Goal: Task Accomplishment & Management: Use online tool/utility

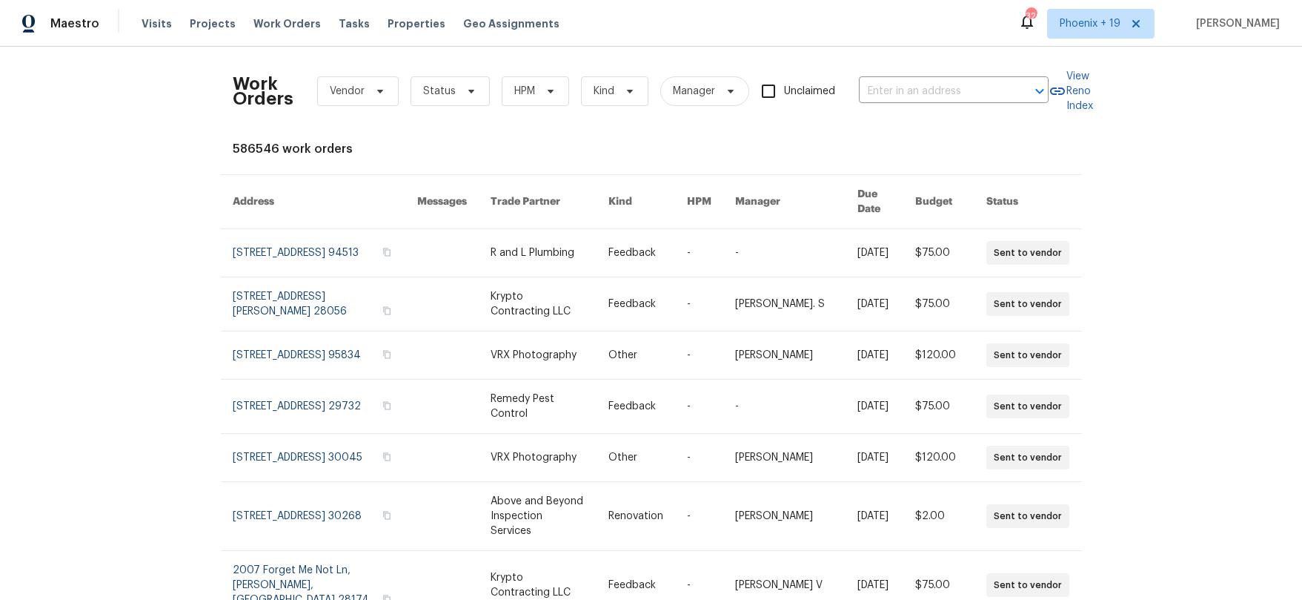
drag, startPoint x: 893, startPoint y: 125, endPoint x: 889, endPoint y: 114, distance: 12.0
click at [889, 116] on div "Work Orders Vendor Status HPM Kind Manager Unclaimed ​ View Reno Index 586546 w…" at bounding box center [651, 447] width 837 height 777
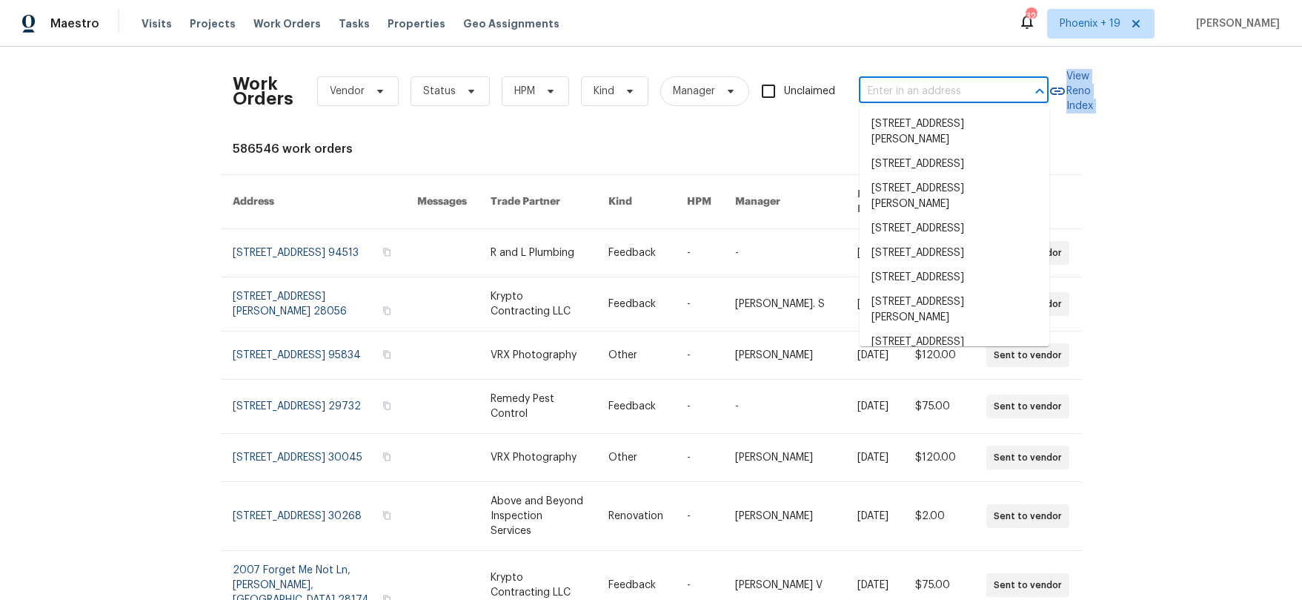
click at [888, 102] on input "text" at bounding box center [933, 91] width 148 height 23
paste input "[STREET_ADDRESS]"
type input "[STREET_ADDRESS]"
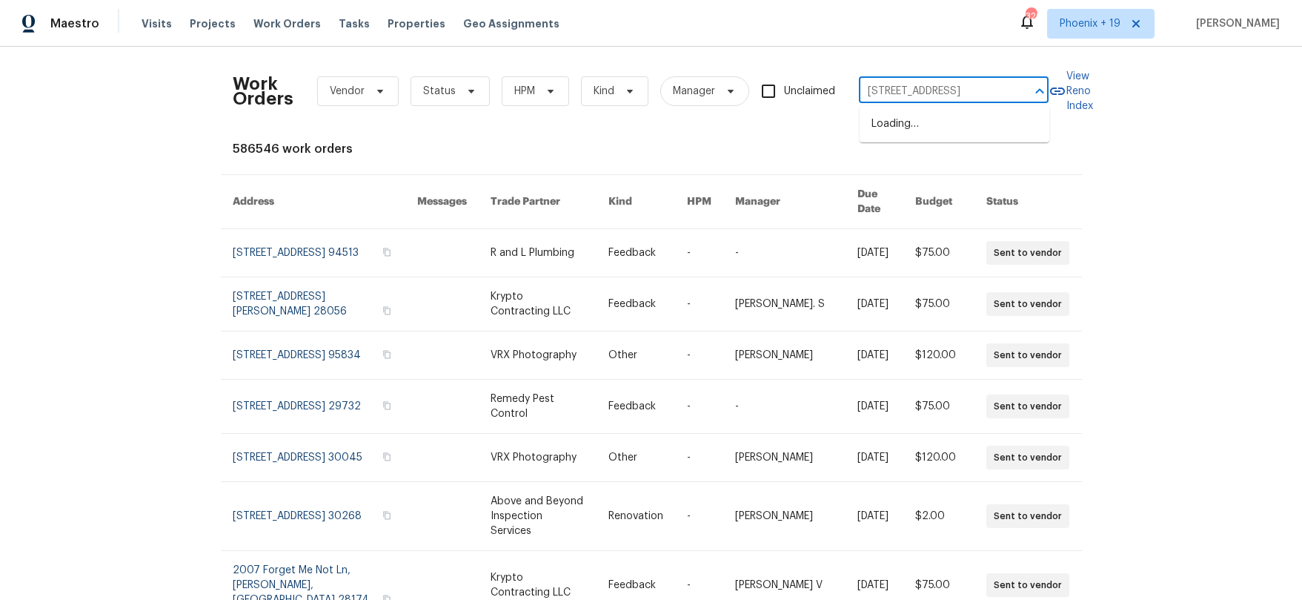
scroll to position [0, 22]
click at [910, 128] on li "[STREET_ADDRESS]" at bounding box center [955, 124] width 190 height 24
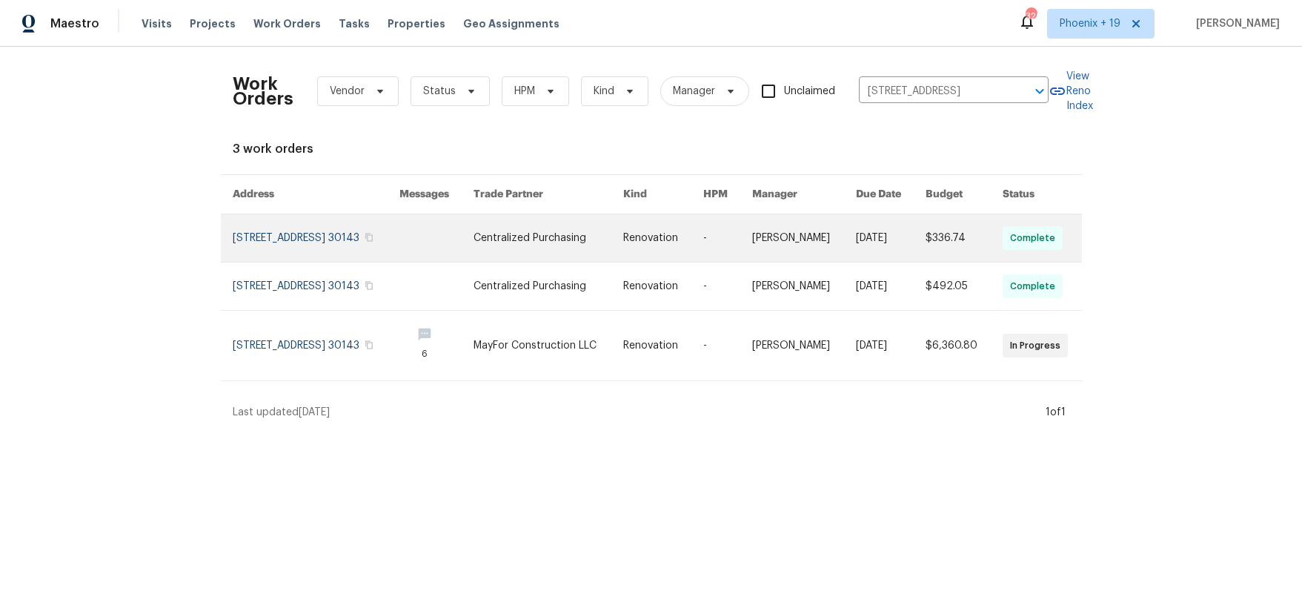
click at [561, 248] on link at bounding box center [549, 237] width 150 height 47
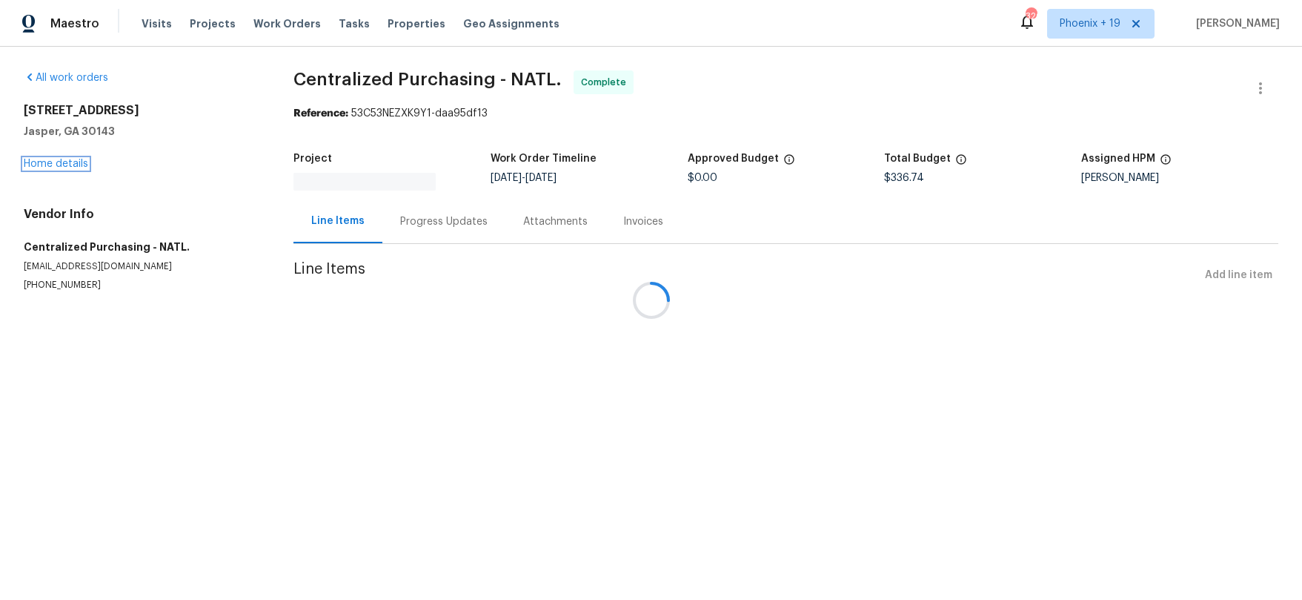
click at [72, 162] on link "Home details" at bounding box center [56, 164] width 64 height 10
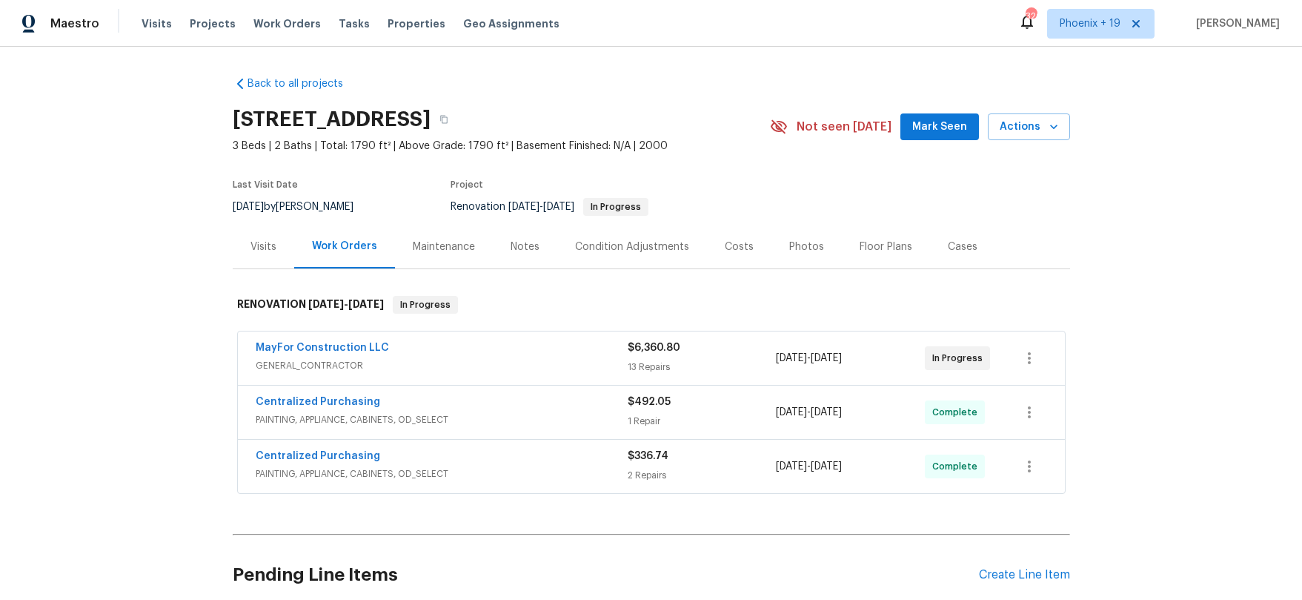
scroll to position [125, 0]
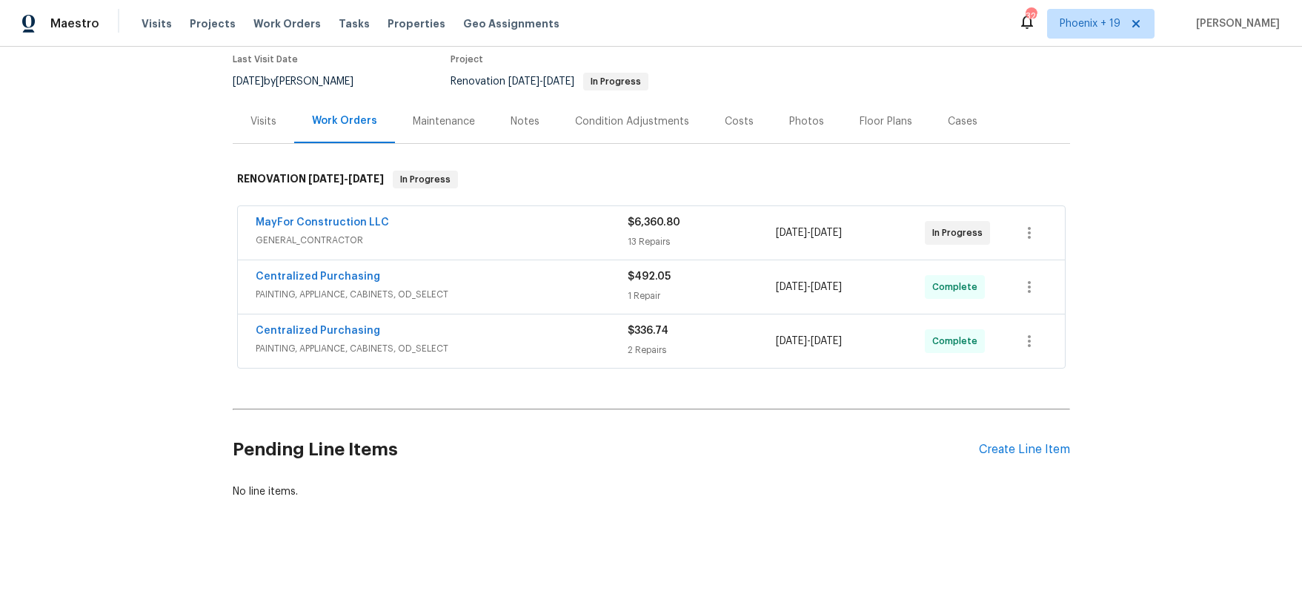
click at [1000, 442] on div "Pending Line Items Create Line Item" at bounding box center [651, 449] width 837 height 69
click at [1000, 444] on div "Create Line Item" at bounding box center [1024, 449] width 91 height 14
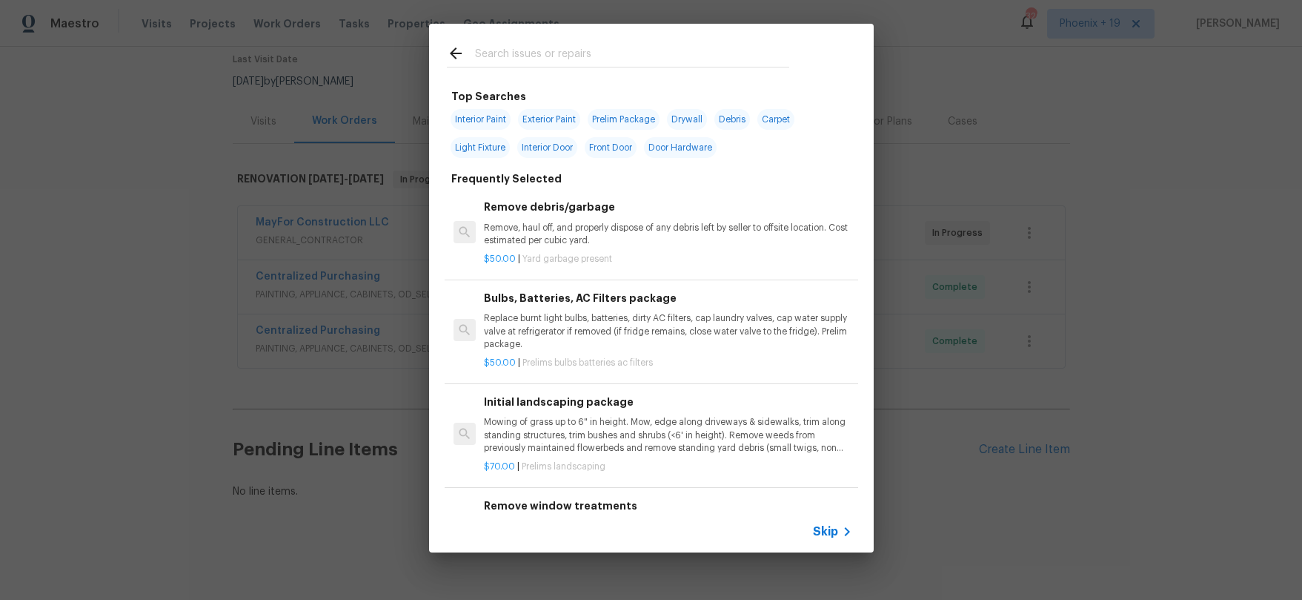
click at [588, 44] on div at bounding box center [618, 53] width 378 height 59
click at [575, 53] on input "text" at bounding box center [632, 55] width 314 height 22
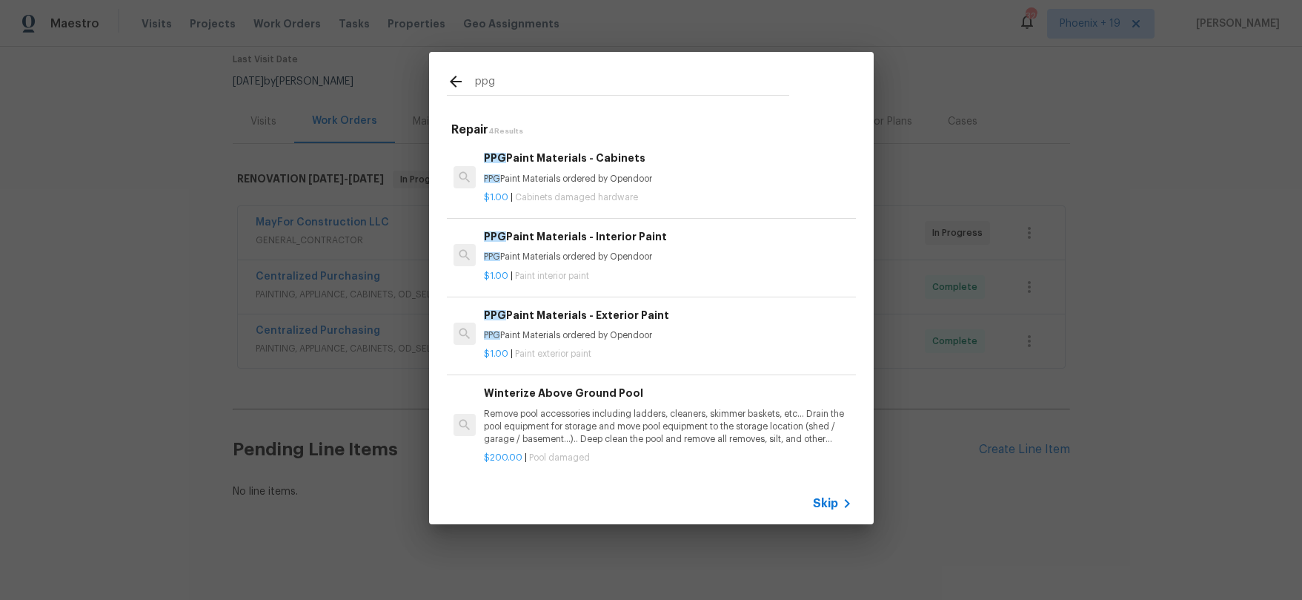
type input "ppg"
click at [695, 313] on h6 "PPG Paint Materials - Exterior Paint" at bounding box center [668, 315] width 368 height 16
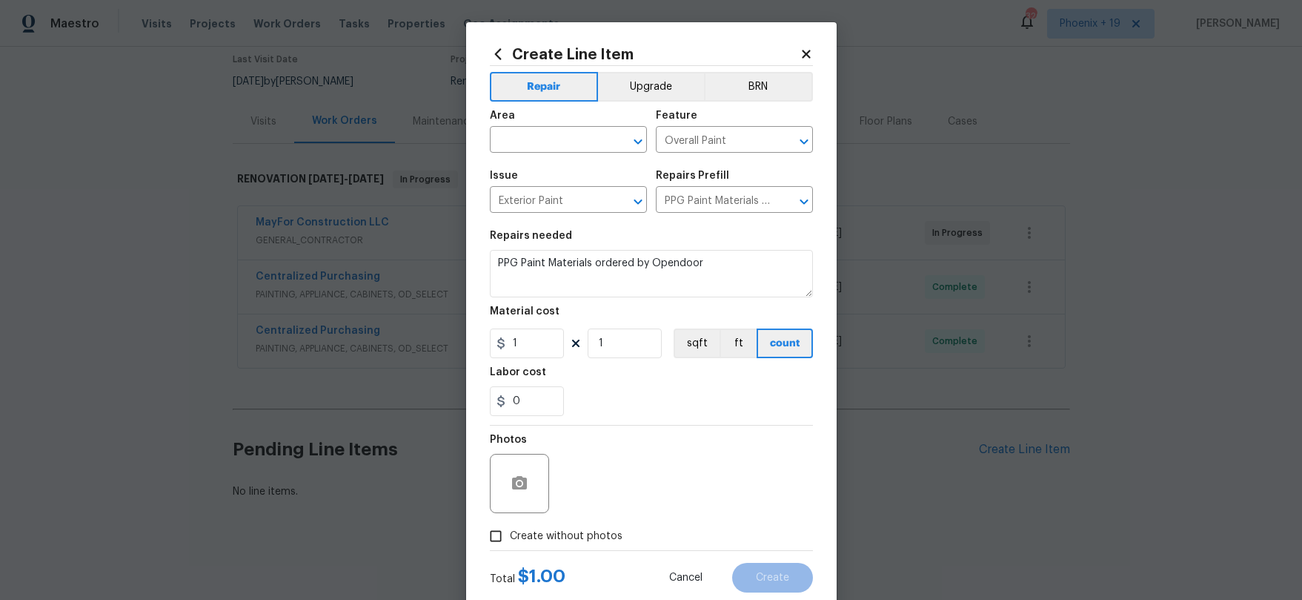
click at [609, 153] on span "Area ​" at bounding box center [568, 132] width 157 height 60
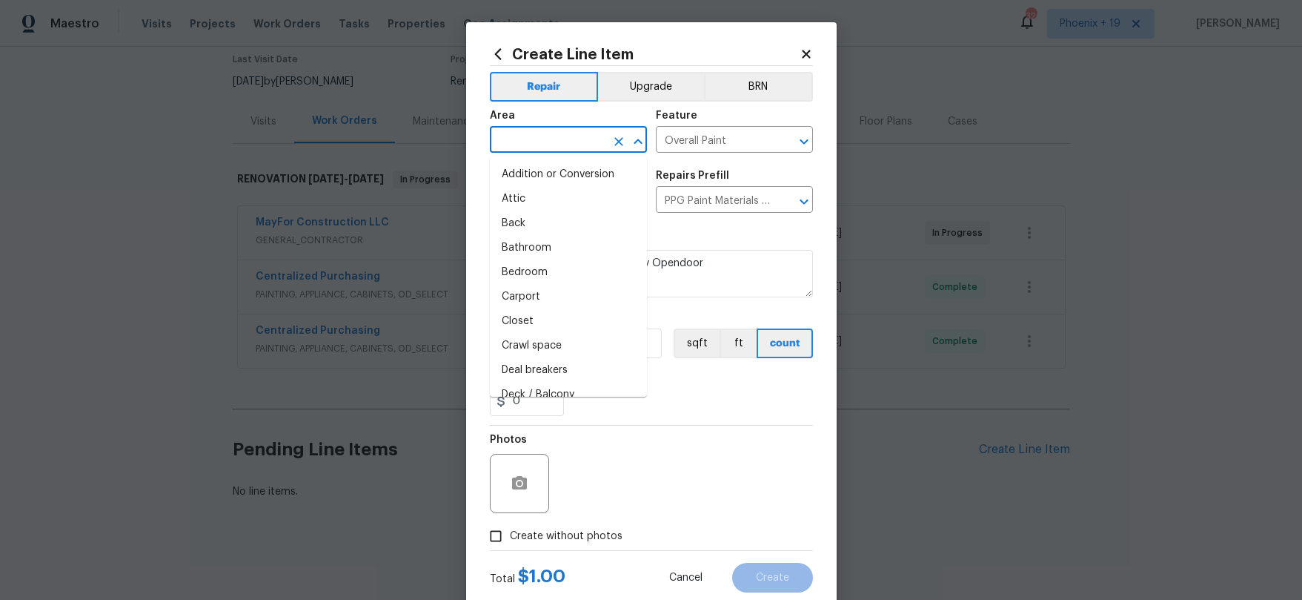
click at [600, 147] on input "text" at bounding box center [548, 141] width 116 height 23
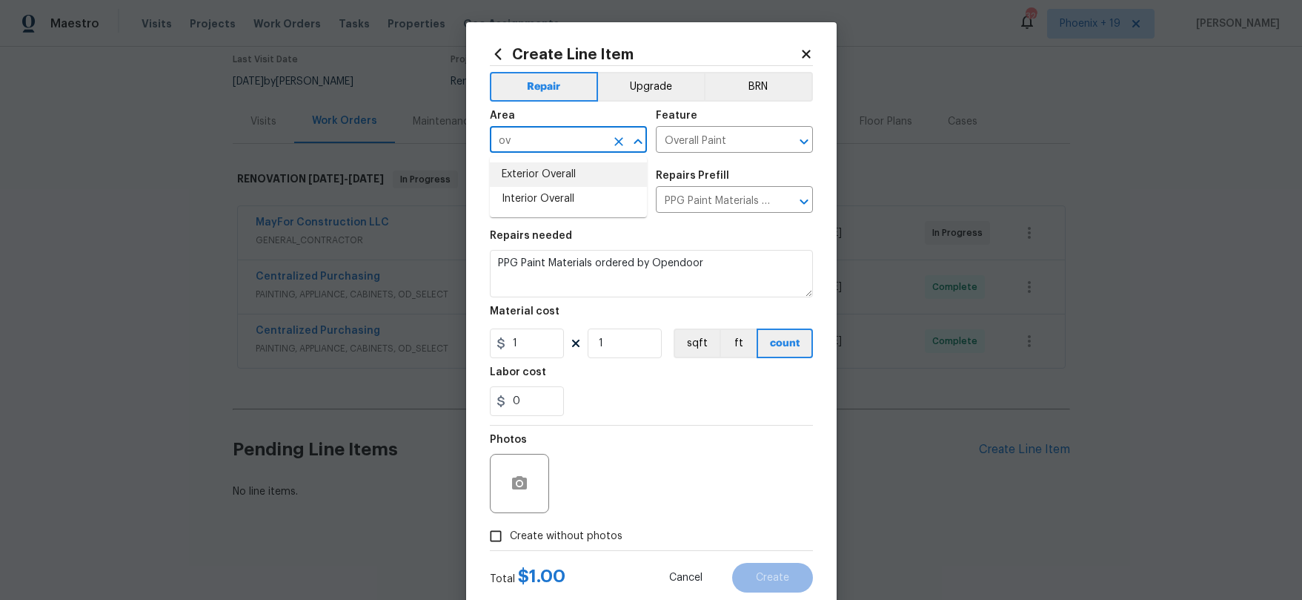
click at [601, 175] on li "Exterior Overall" at bounding box center [568, 174] width 157 height 24
type input "Exterior Overall"
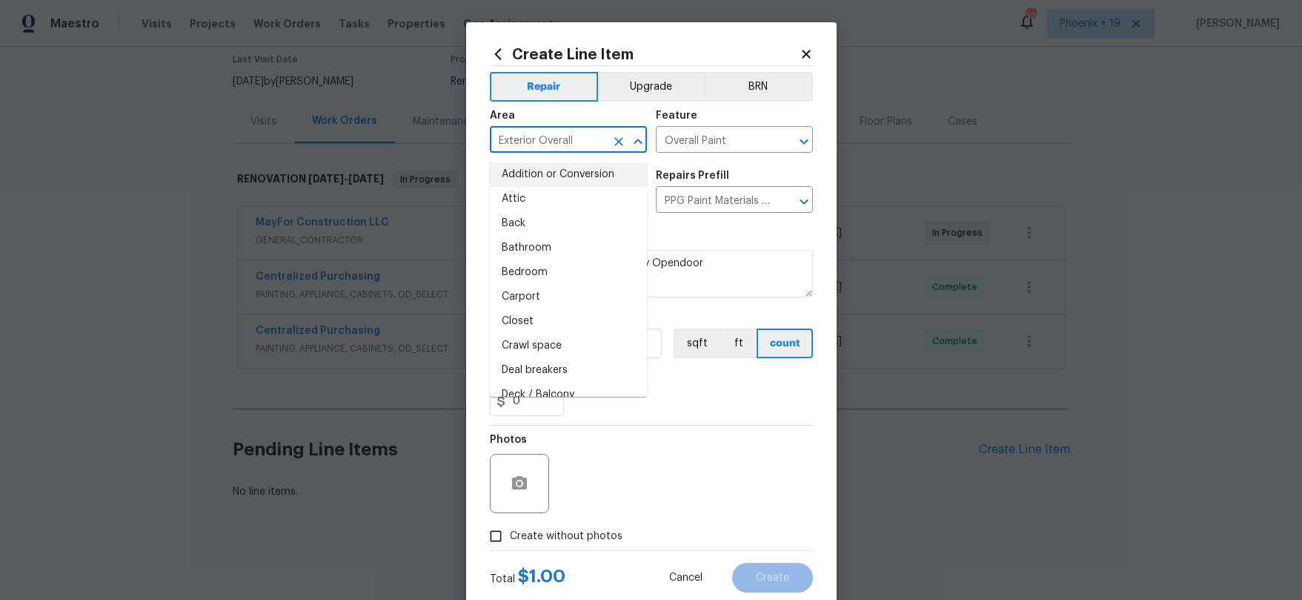
drag, startPoint x: 695, startPoint y: 395, endPoint x: 673, endPoint y: 386, distance: 23.9
click at [694, 395] on div "0" at bounding box center [651, 401] width 323 height 30
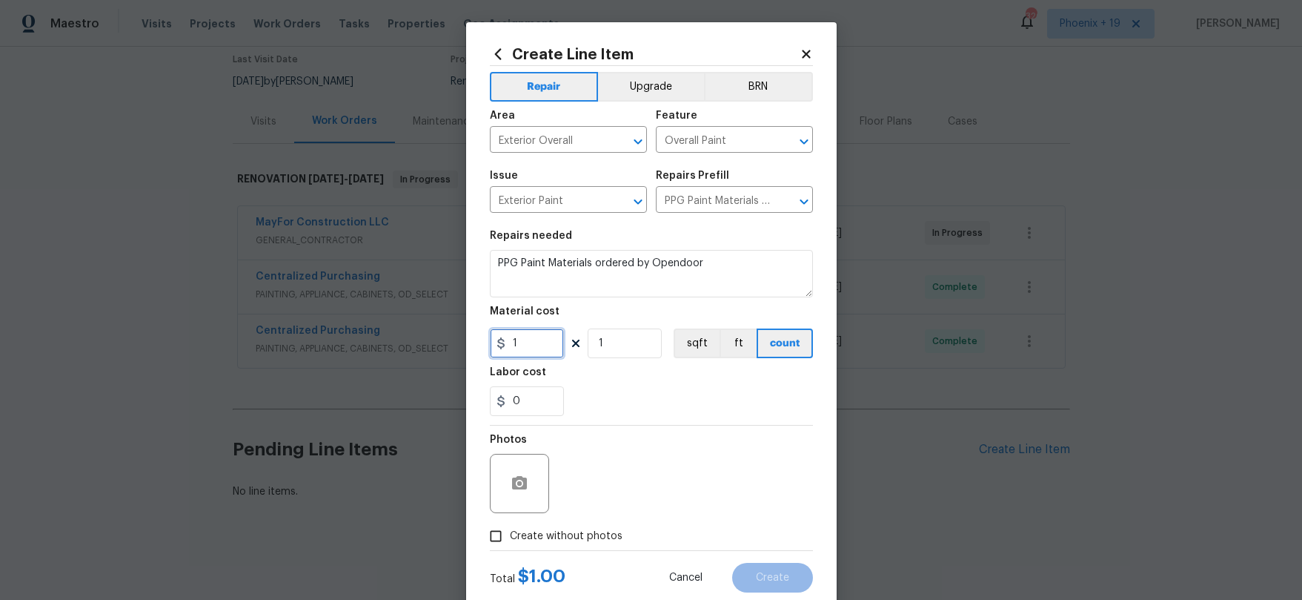
drag, startPoint x: 503, startPoint y: 340, endPoint x: 483, endPoint y: 339, distance: 20.0
click at [483, 339] on div "Create Line Item Repair Upgrade BRN Area Exterior Overall ​ Feature Overall Pai…" at bounding box center [651, 319] width 371 height 594
type input "501.67"
click at [542, 537] on span "Create without photos" at bounding box center [566, 536] width 113 height 16
click at [510, 537] on input "Create without photos" at bounding box center [496, 536] width 28 height 28
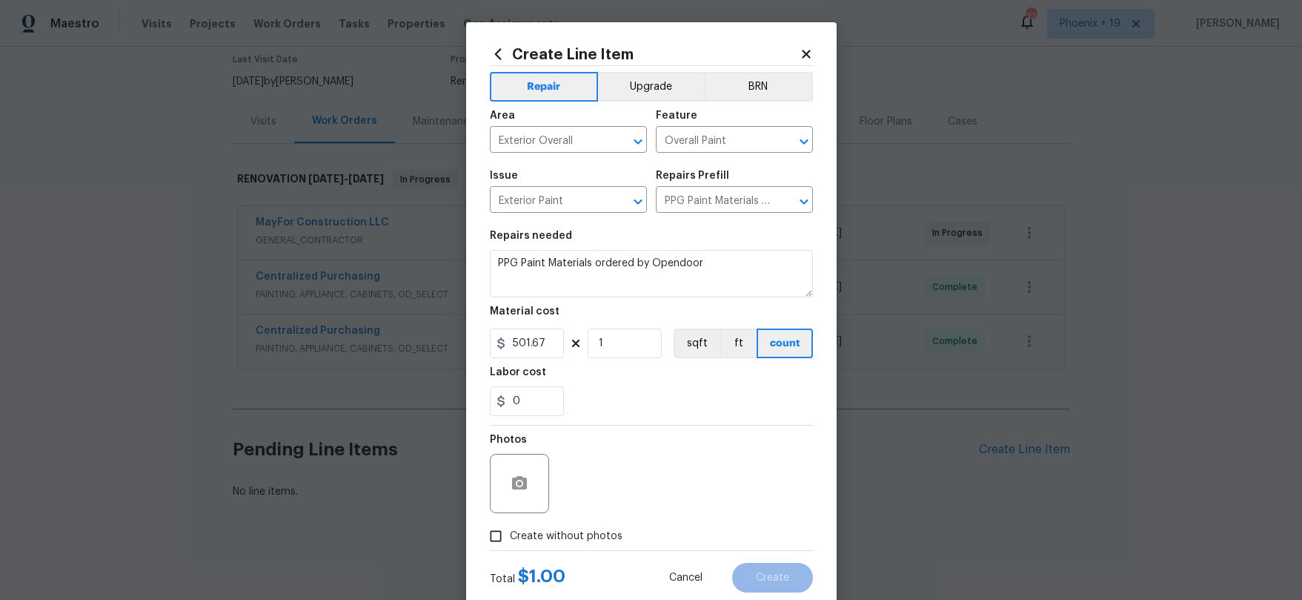
checkbox input "true"
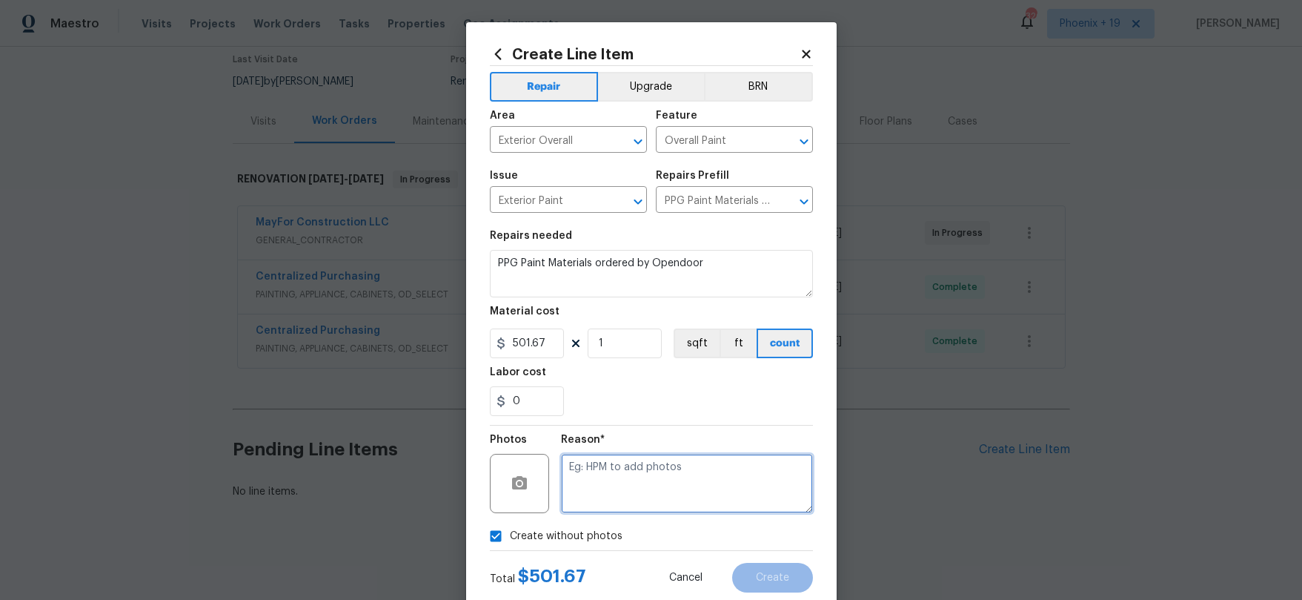
click at [585, 496] on textarea at bounding box center [687, 483] width 252 height 59
type textarea "NA"
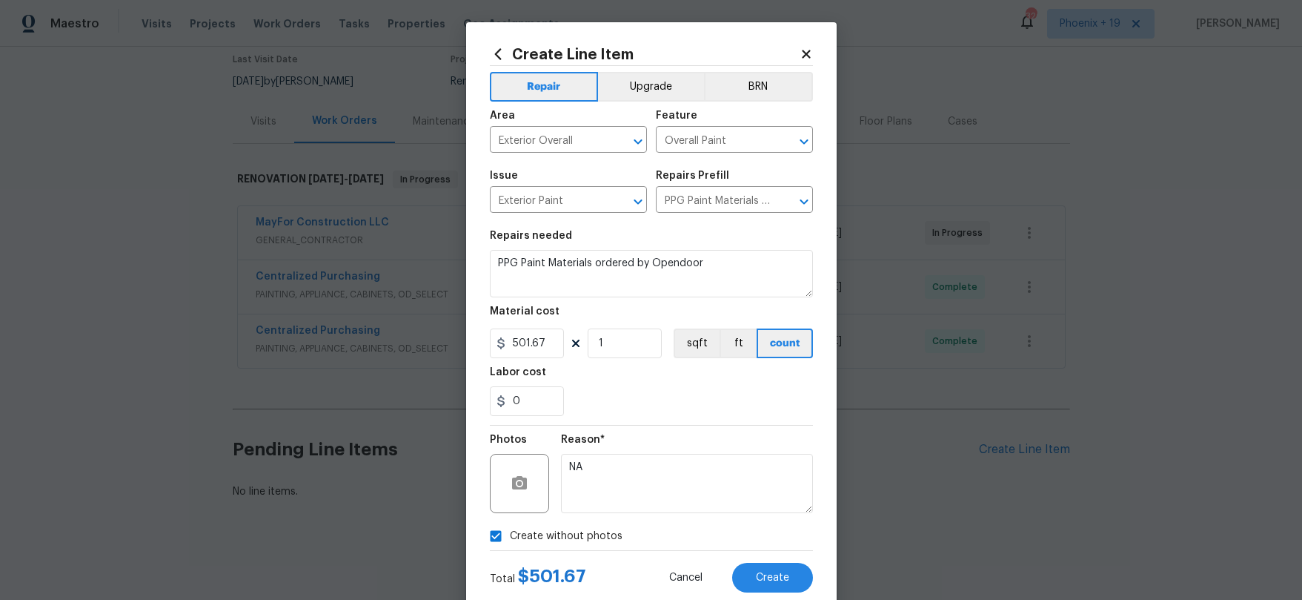
click at [660, 438] on div "Reason*" at bounding box center [687, 443] width 252 height 19
click at [778, 554] on div "Total $ 501.67 Cancel Create" at bounding box center [651, 571] width 323 height 41
click at [779, 558] on button "Create" at bounding box center [772, 577] width 81 height 30
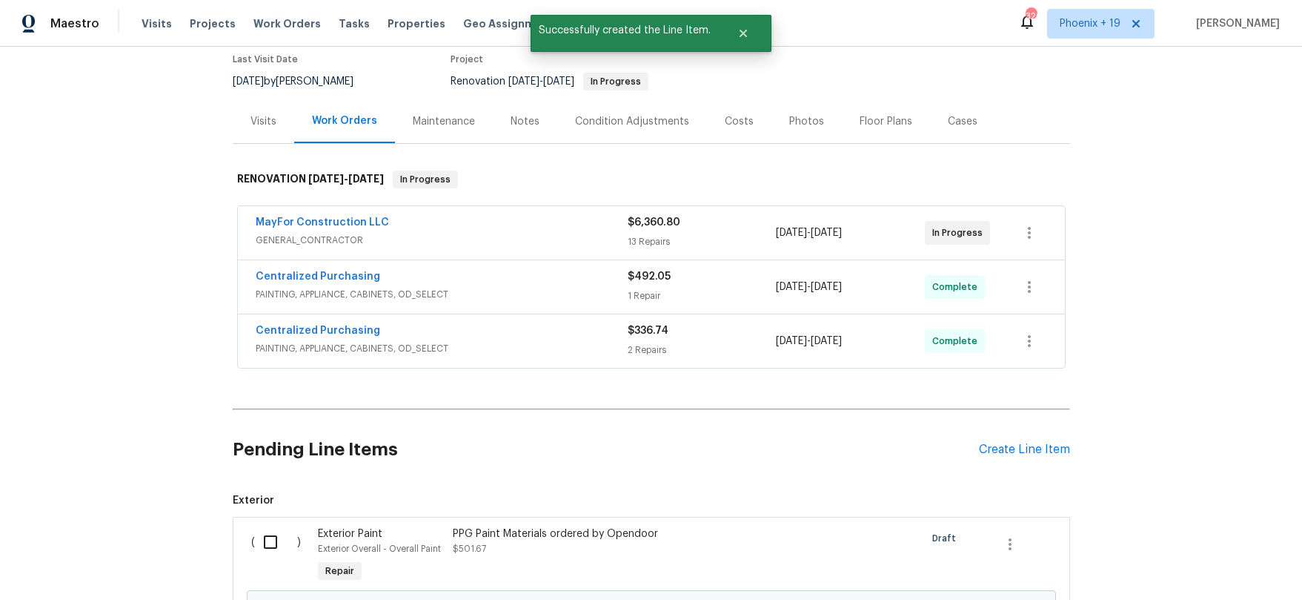
drag, startPoint x: 267, startPoint y: 549, endPoint x: 559, endPoint y: 453, distance: 307.5
click at [269, 548] on input "checkbox" at bounding box center [276, 541] width 42 height 31
checkbox input "true"
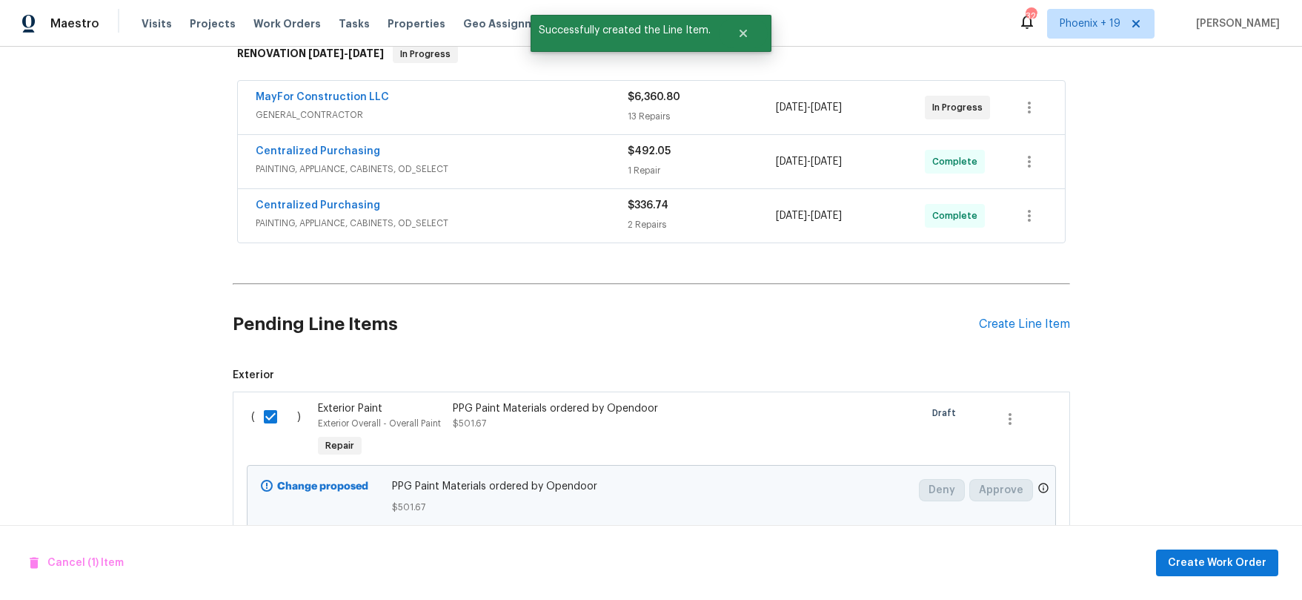
scroll to position [294, 0]
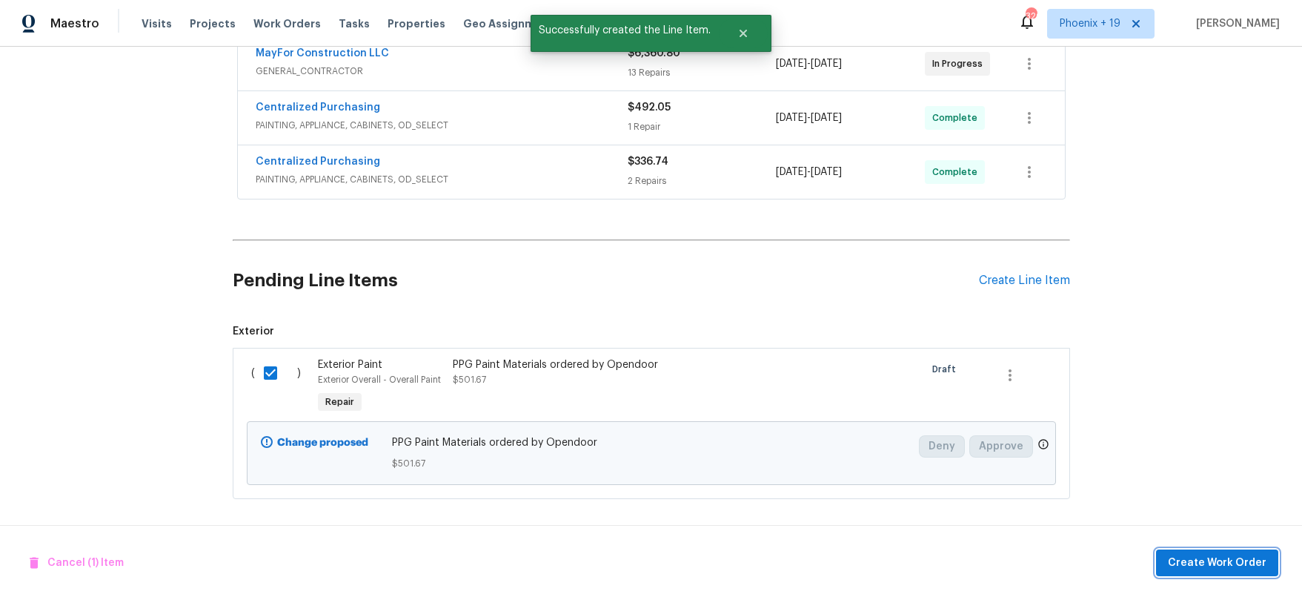
click at [1186, 549] on button "Create Work Order" at bounding box center [1217, 562] width 122 height 27
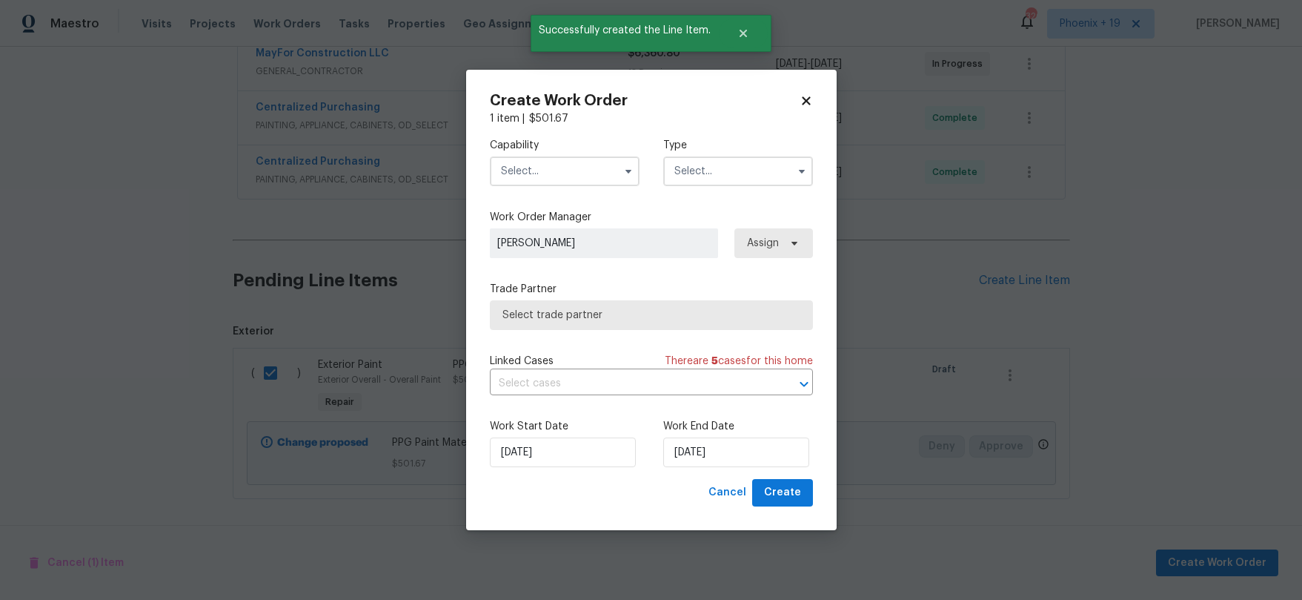
click at [551, 171] on input "text" at bounding box center [565, 171] width 150 height 30
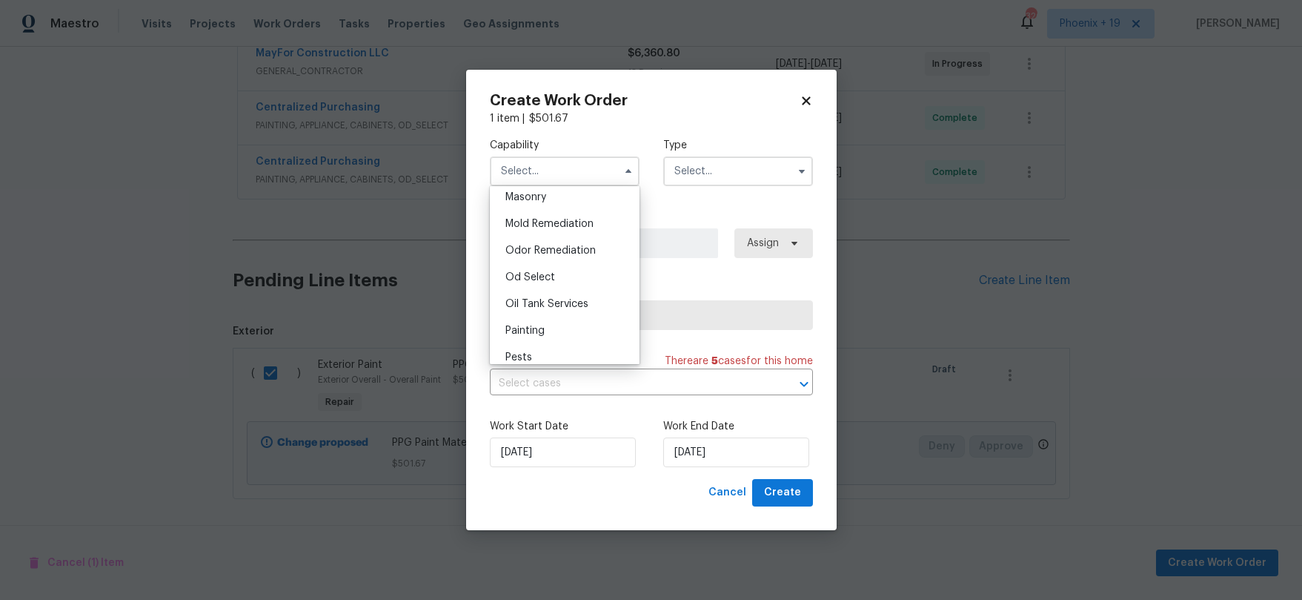
scroll to position [1199, 0]
click at [557, 251] on div "Painting" at bounding box center [565, 249] width 142 height 27
type input "Painting"
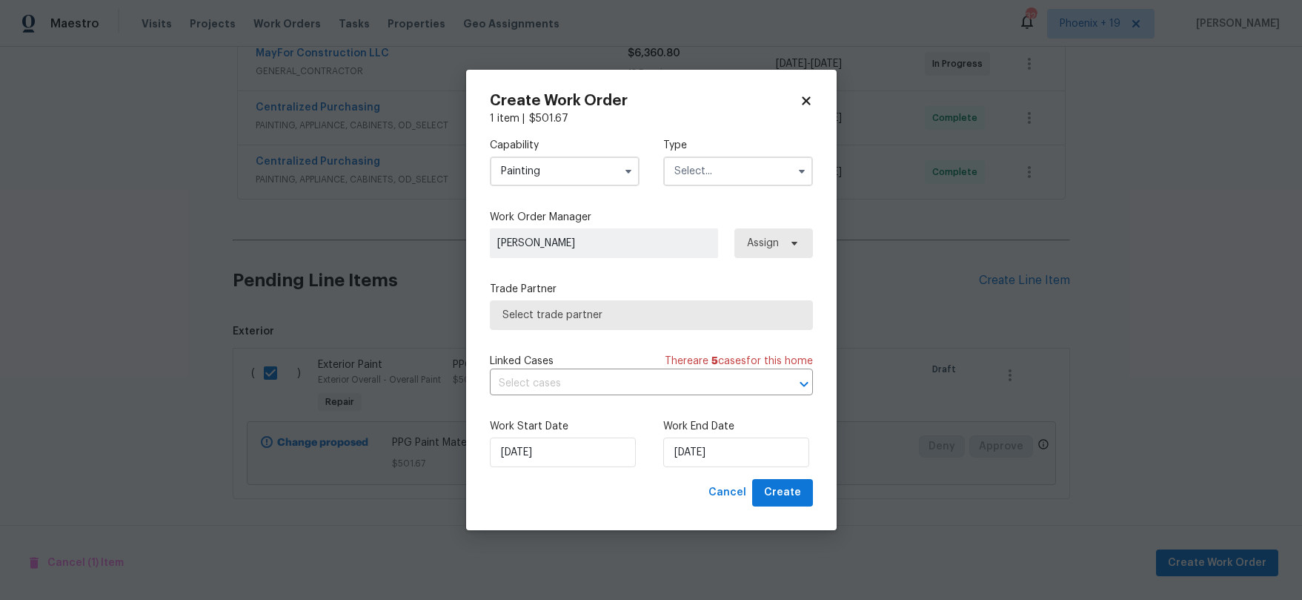
click at [697, 177] on input "text" at bounding box center [738, 171] width 150 height 30
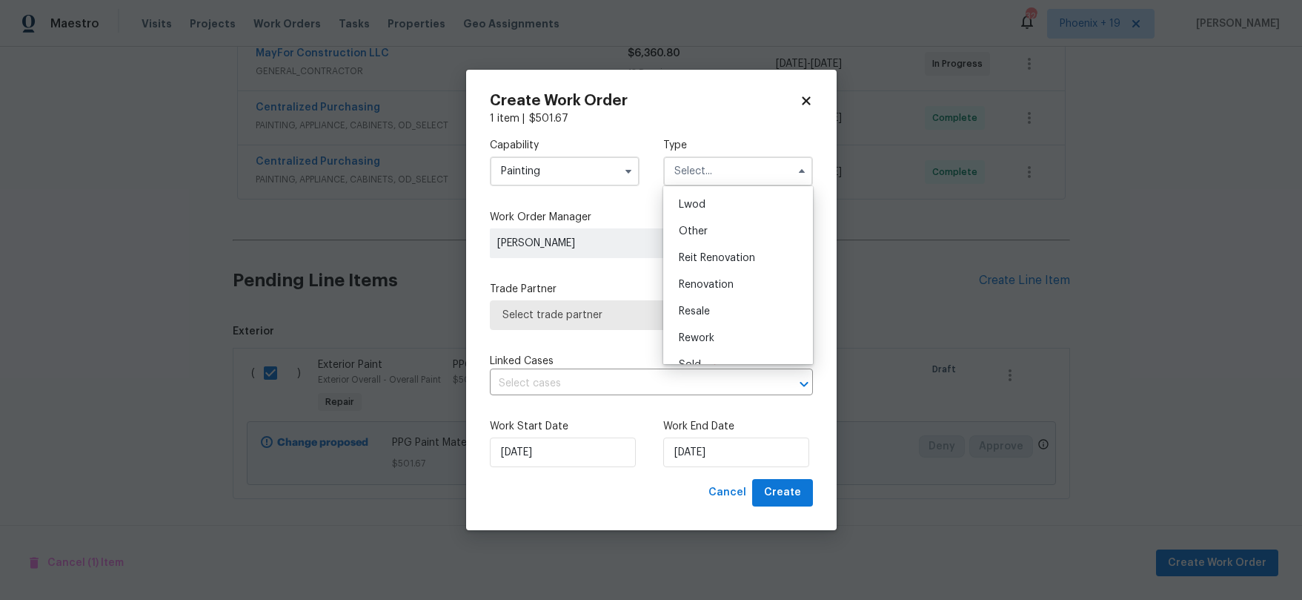
scroll to position [176, 0]
click at [705, 255] on div "Renovation" at bounding box center [738, 266] width 142 height 27
type input "Renovation"
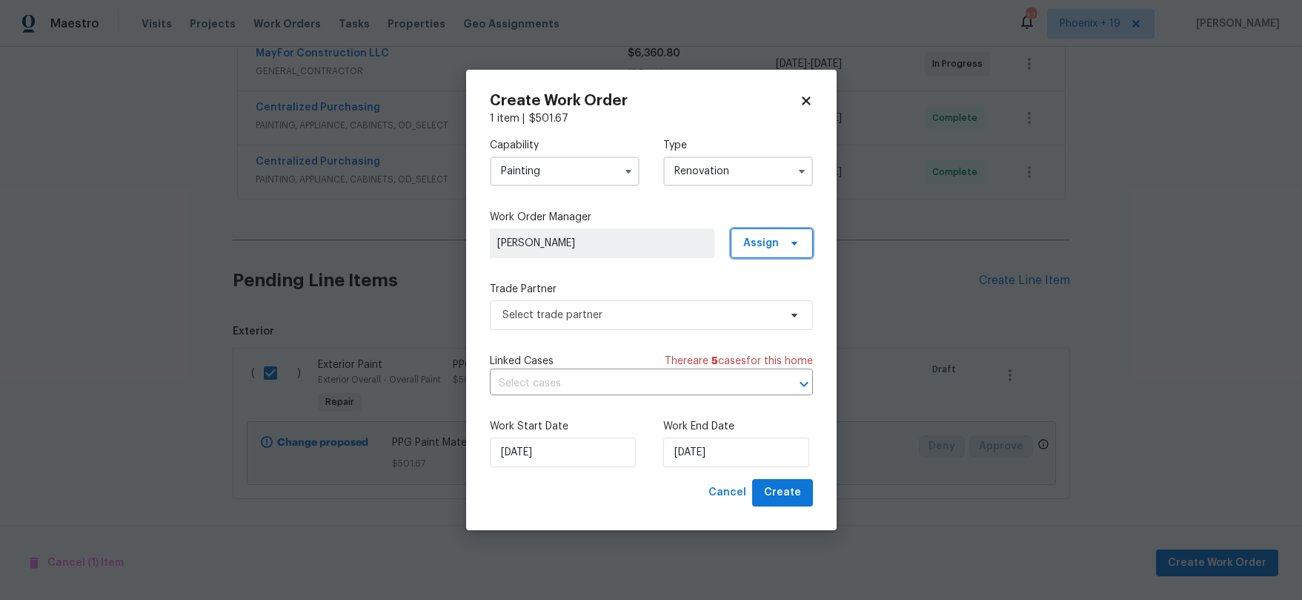
click at [771, 242] on span "Assign" at bounding box center [761, 243] width 36 height 15
click at [767, 308] on div "Assign to me" at bounding box center [774, 306] width 64 height 15
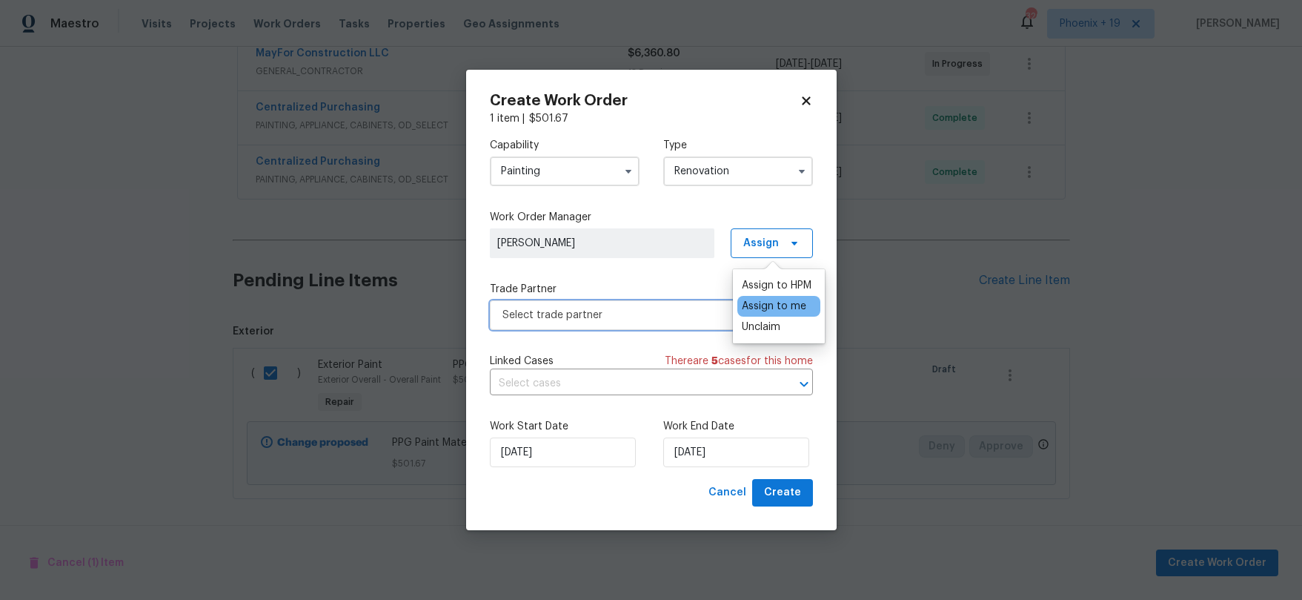
click at [669, 314] on span "Select trade partner" at bounding box center [640, 315] width 276 height 15
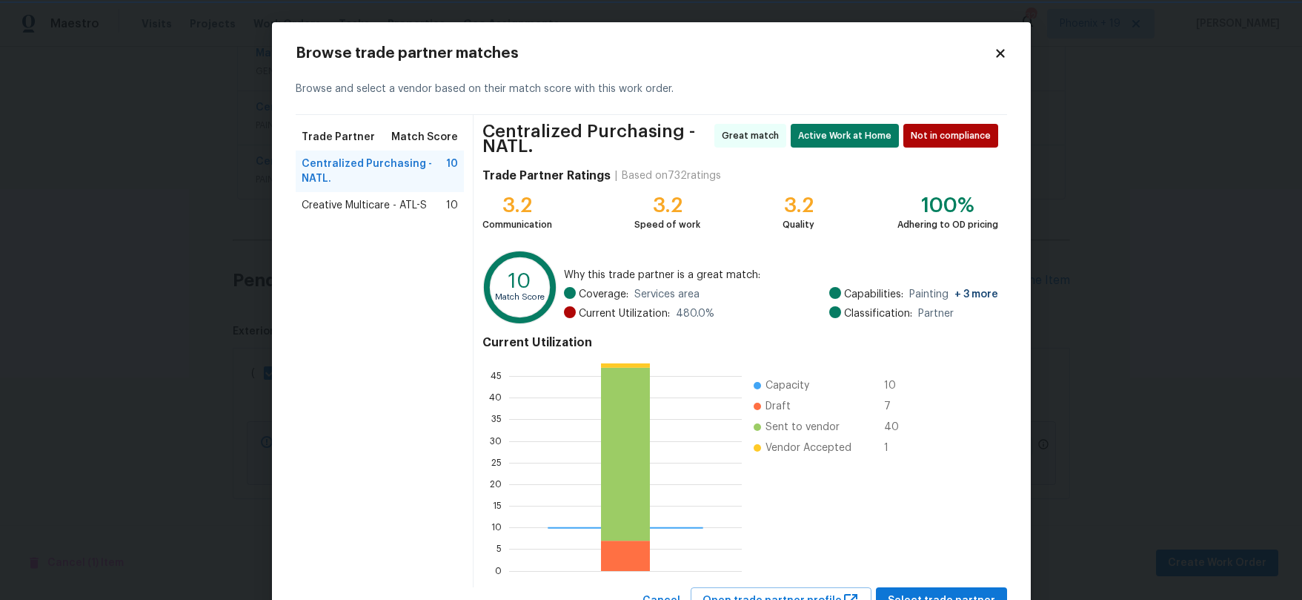
scroll to position [60, 0]
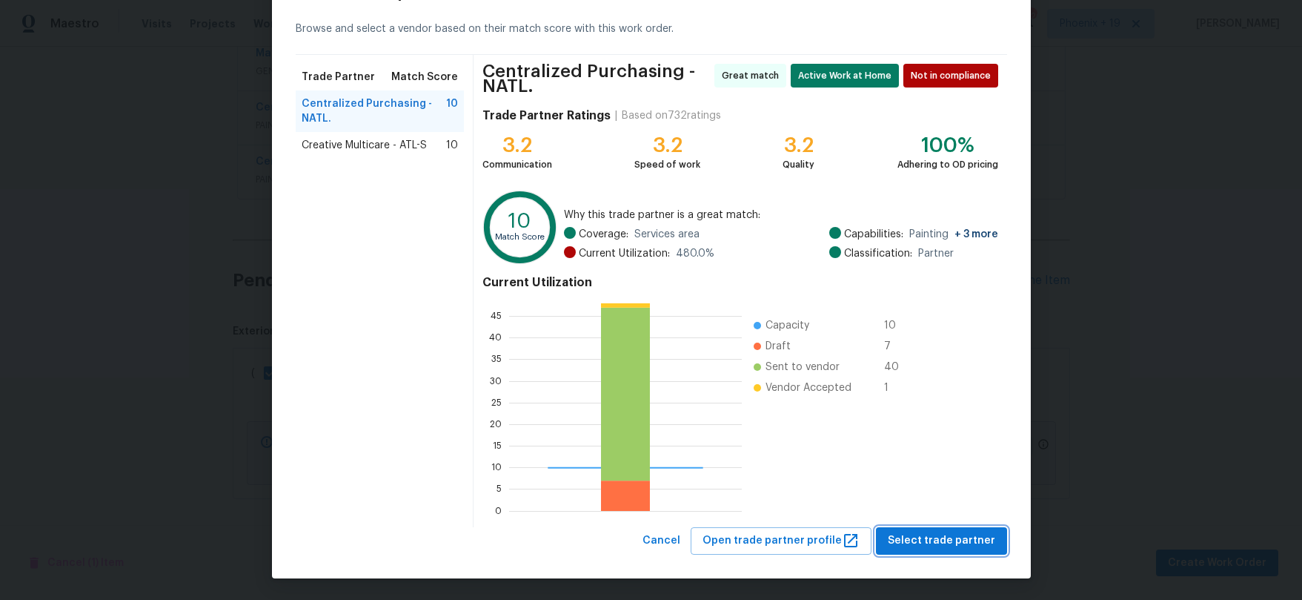
click at [977, 551] on button "Select trade partner" at bounding box center [941, 540] width 131 height 27
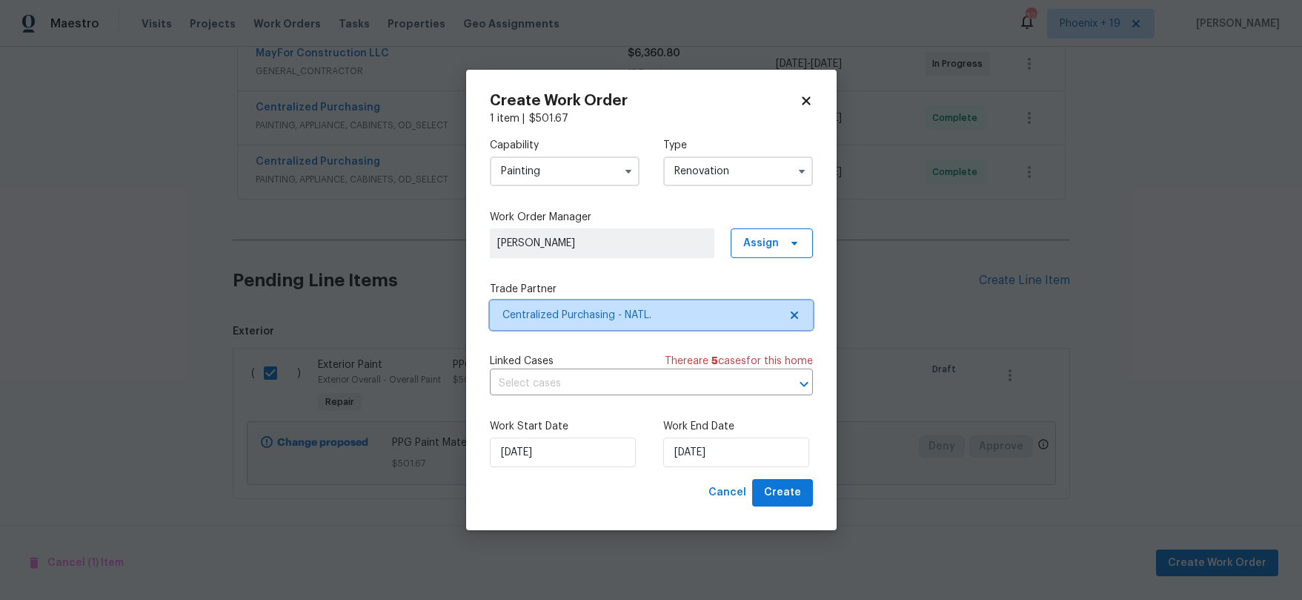
scroll to position [0, 0]
click at [780, 494] on span "Create" at bounding box center [782, 492] width 37 height 19
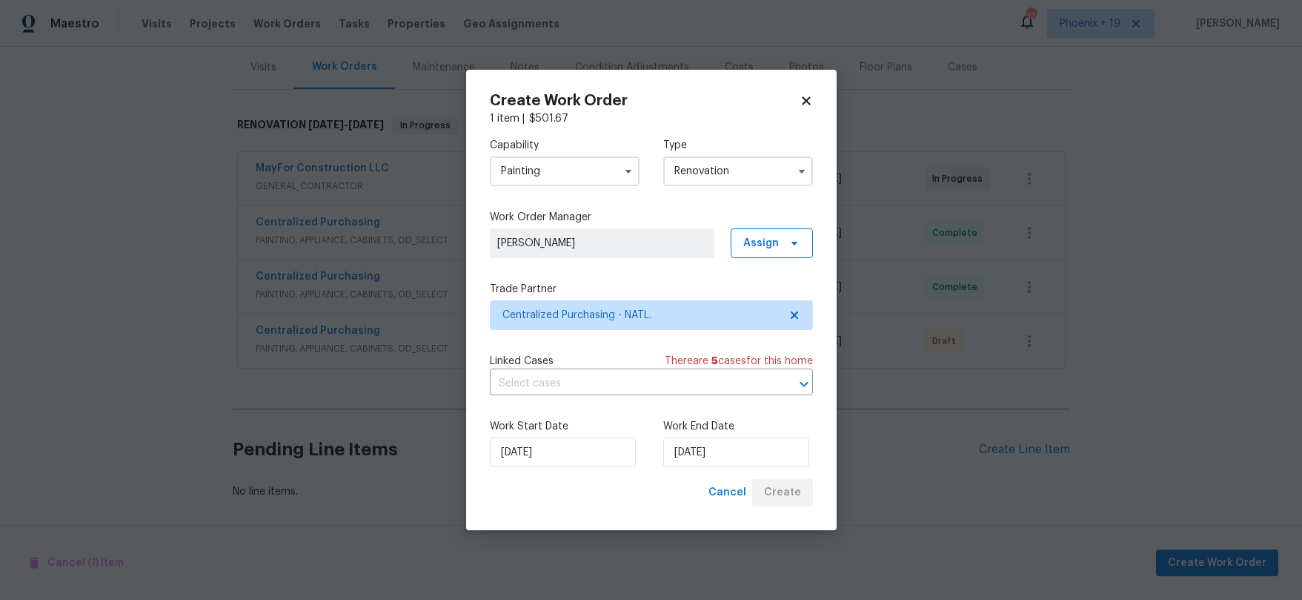
scroll to position [179, 0]
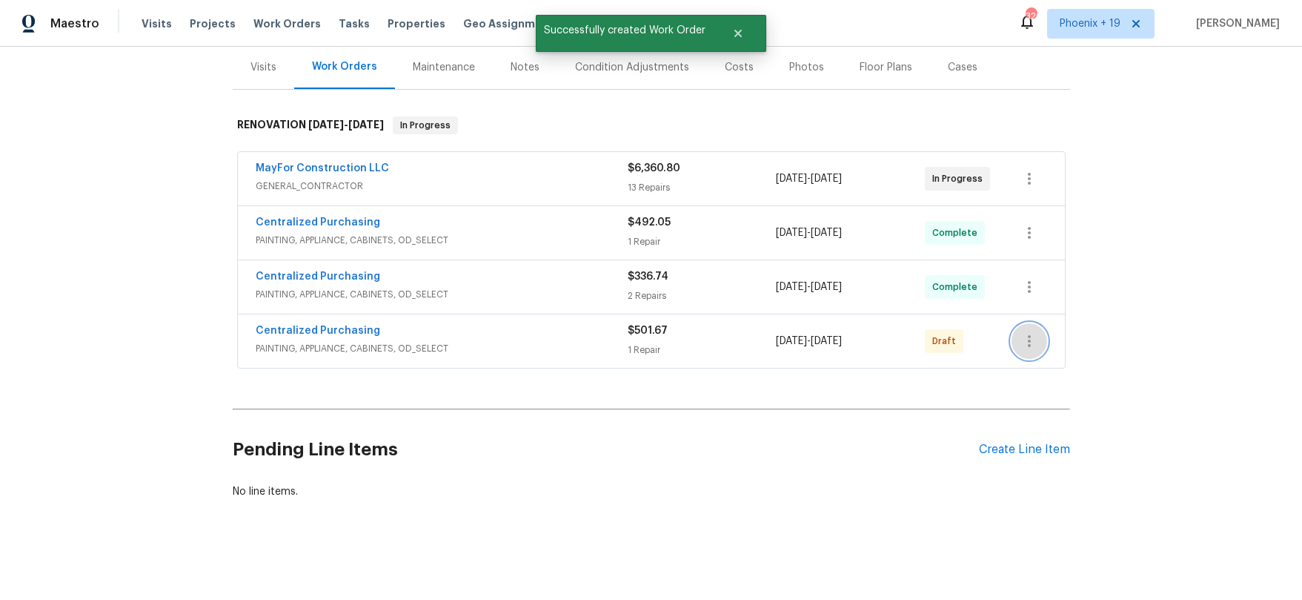
click at [1032, 342] on icon "button" at bounding box center [1029, 341] width 18 height 18
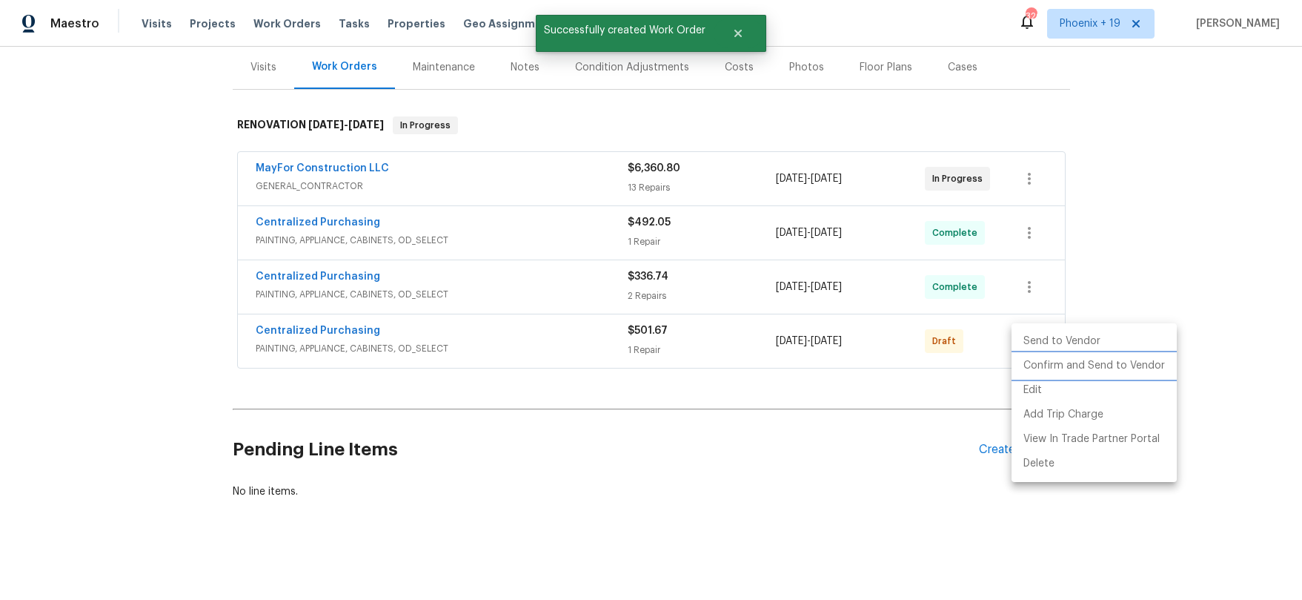
click at [1035, 362] on li "Confirm and Send to Vendor" at bounding box center [1094, 365] width 165 height 24
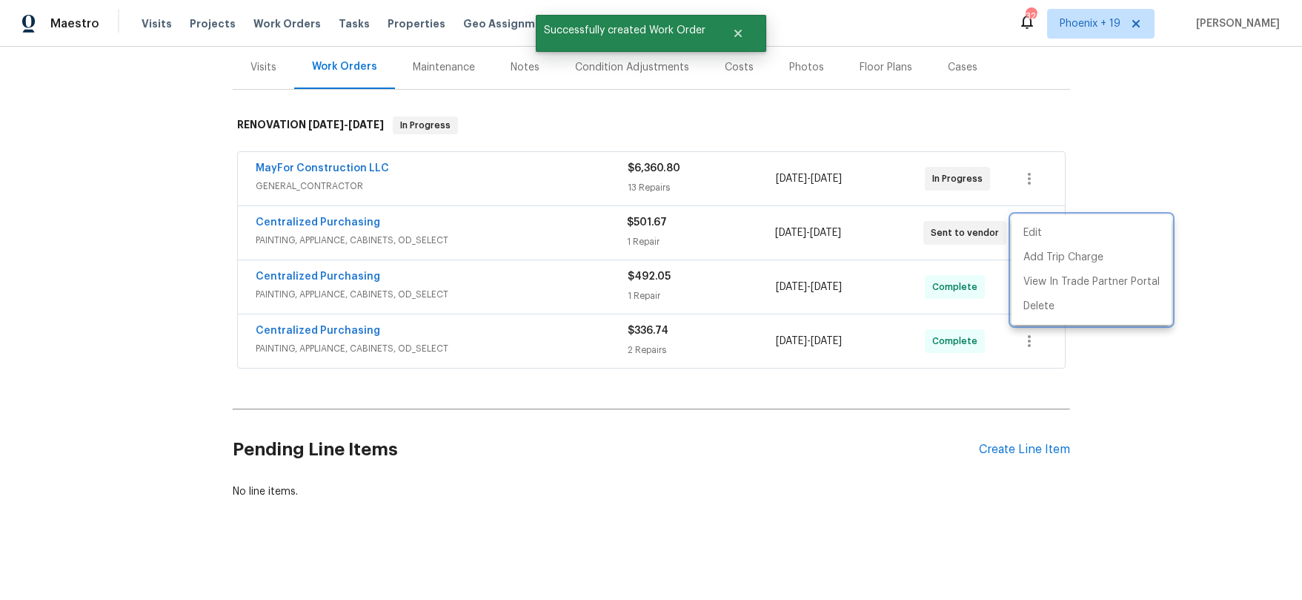
drag, startPoint x: 372, startPoint y: 236, endPoint x: 340, endPoint y: 219, distance: 36.1
click at [368, 235] on div at bounding box center [651, 300] width 1302 height 600
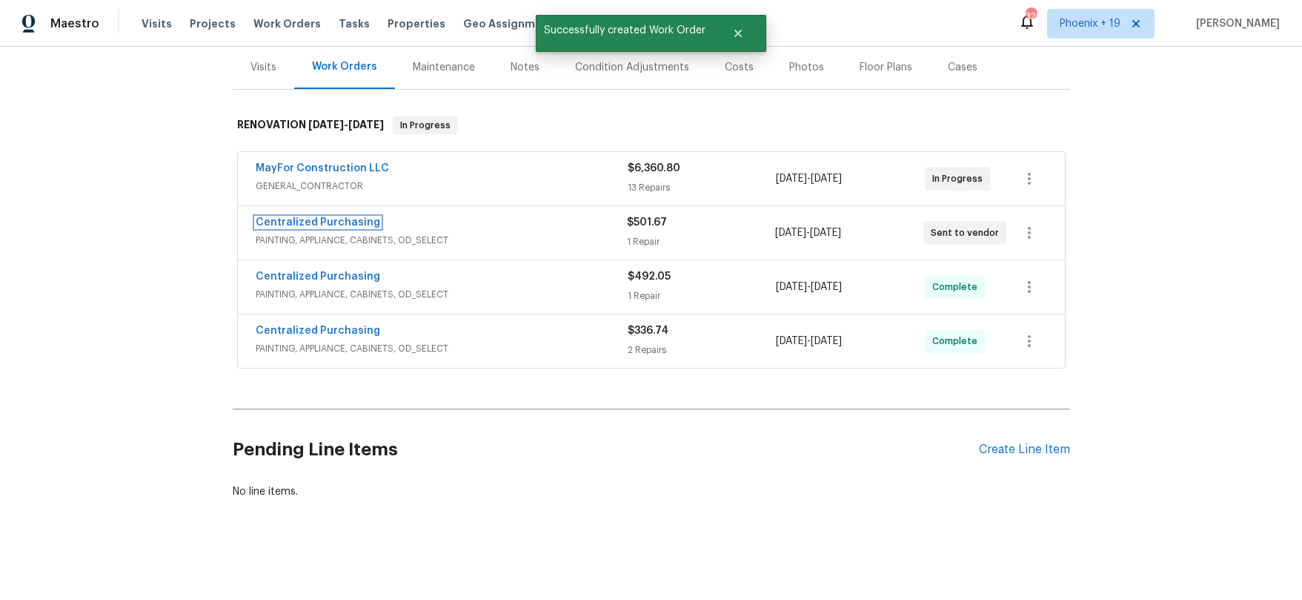
click at [340, 219] on link "Centralized Purchasing" at bounding box center [318, 222] width 124 height 10
